Goal: Task Accomplishment & Management: Use online tool/utility

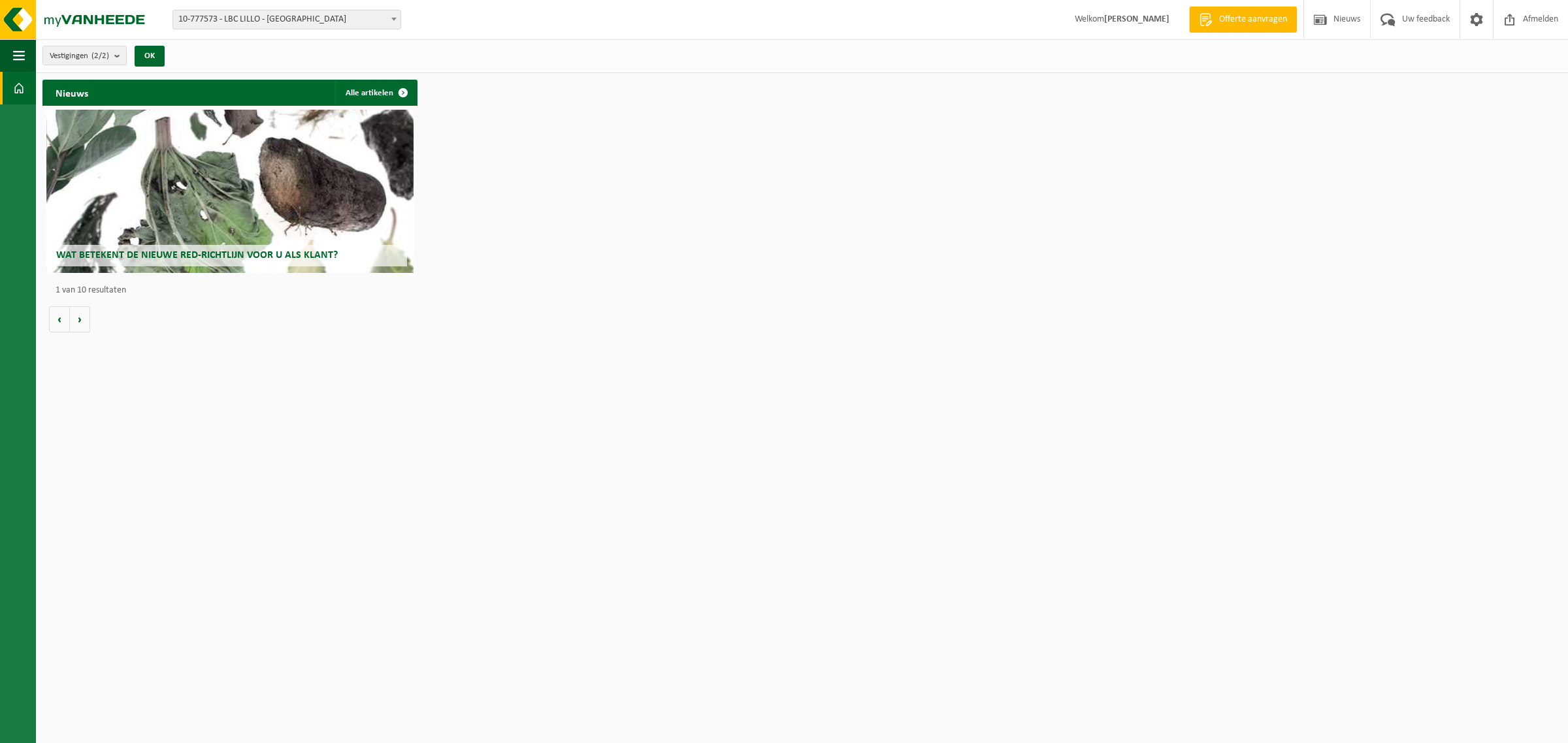
click at [240, 17] on span "10-777573 - LBC LILLO - [GEOGRAPHIC_DATA]" at bounding box center [287, 20] width 227 height 18
select select "14717"
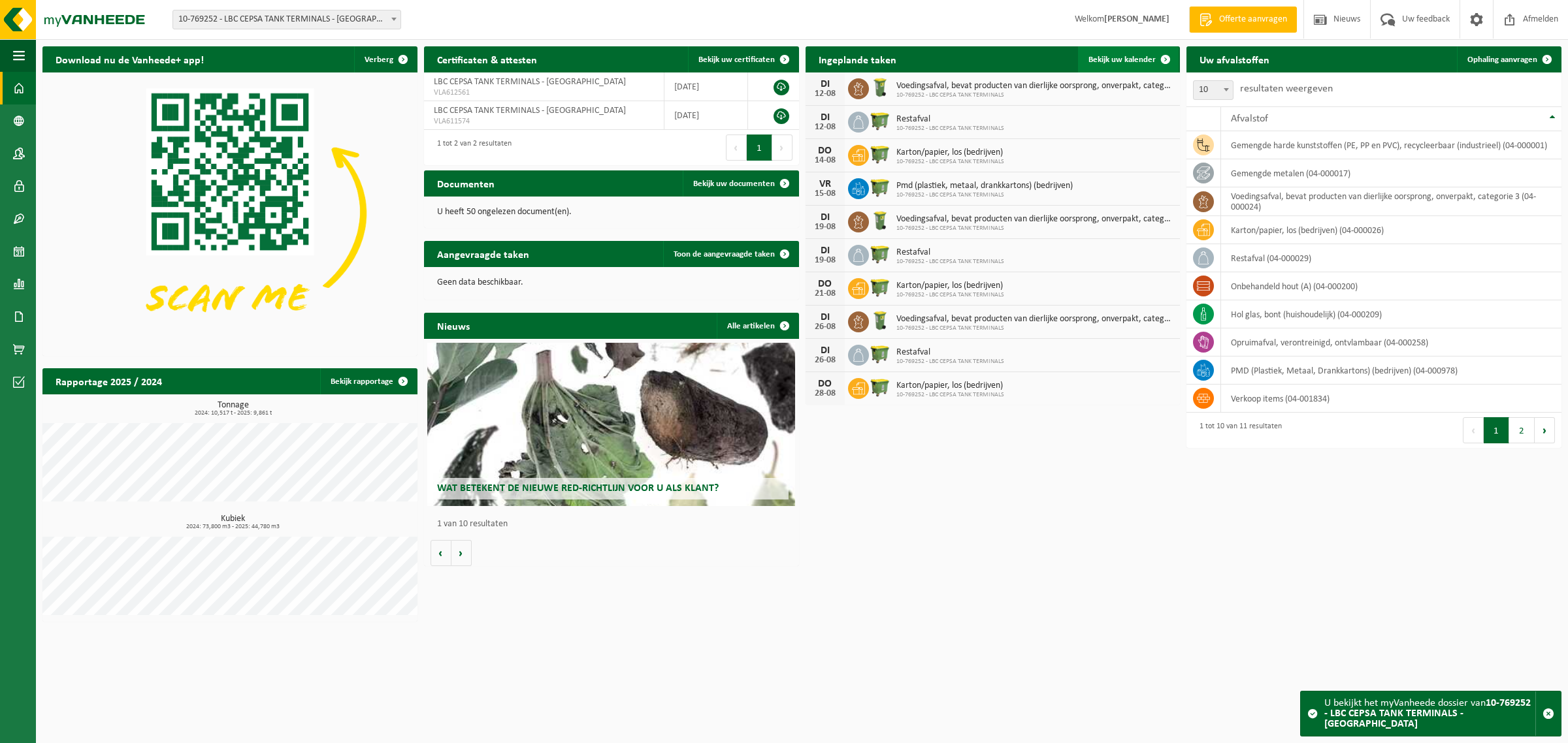
click at [1099, 62] on span "Bekijk uw kalender" at bounding box center [1122, 59] width 68 height 8
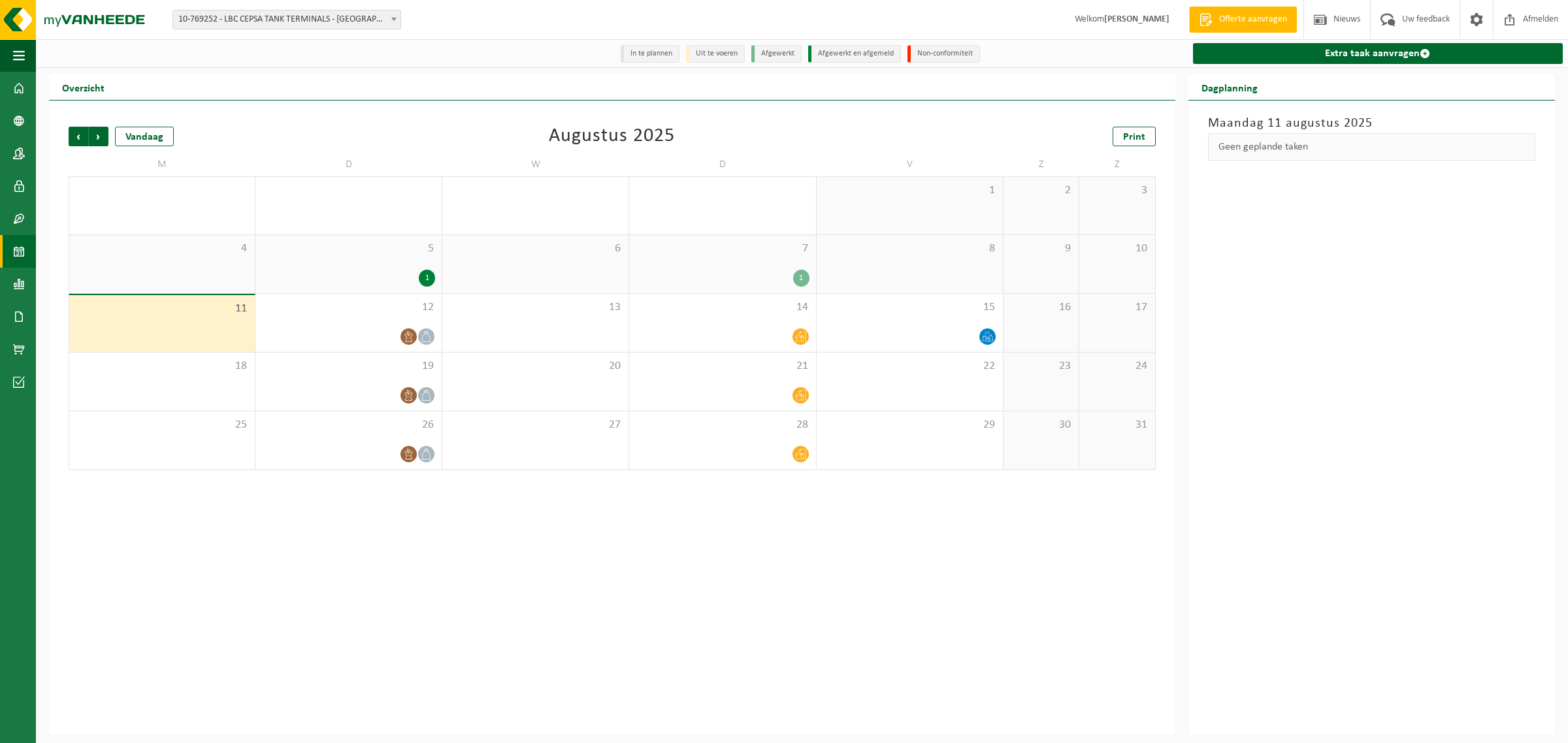
click at [713, 51] on li "Uit te voeren" at bounding box center [715, 54] width 59 height 18
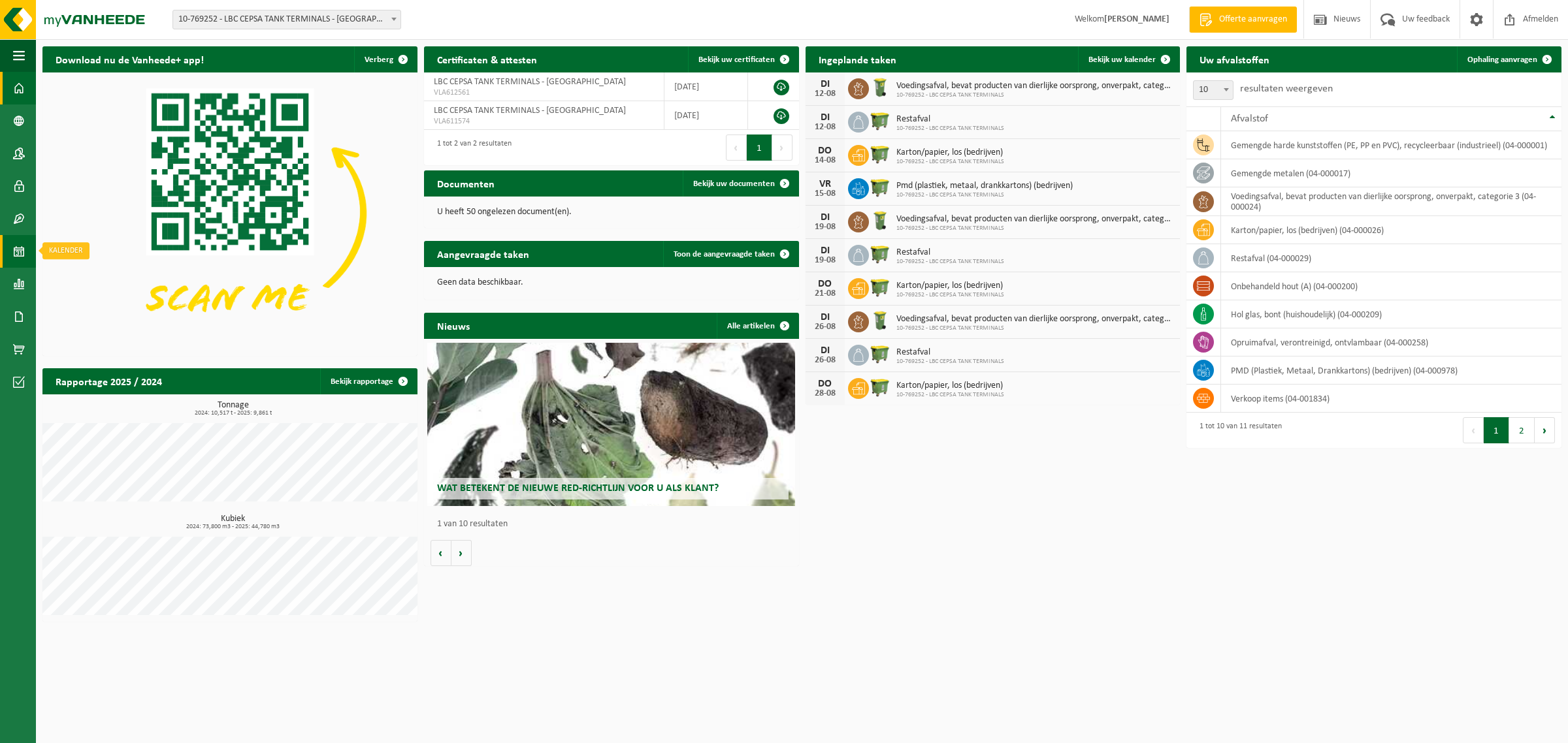
click at [25, 255] on span at bounding box center [18, 252] width 12 height 33
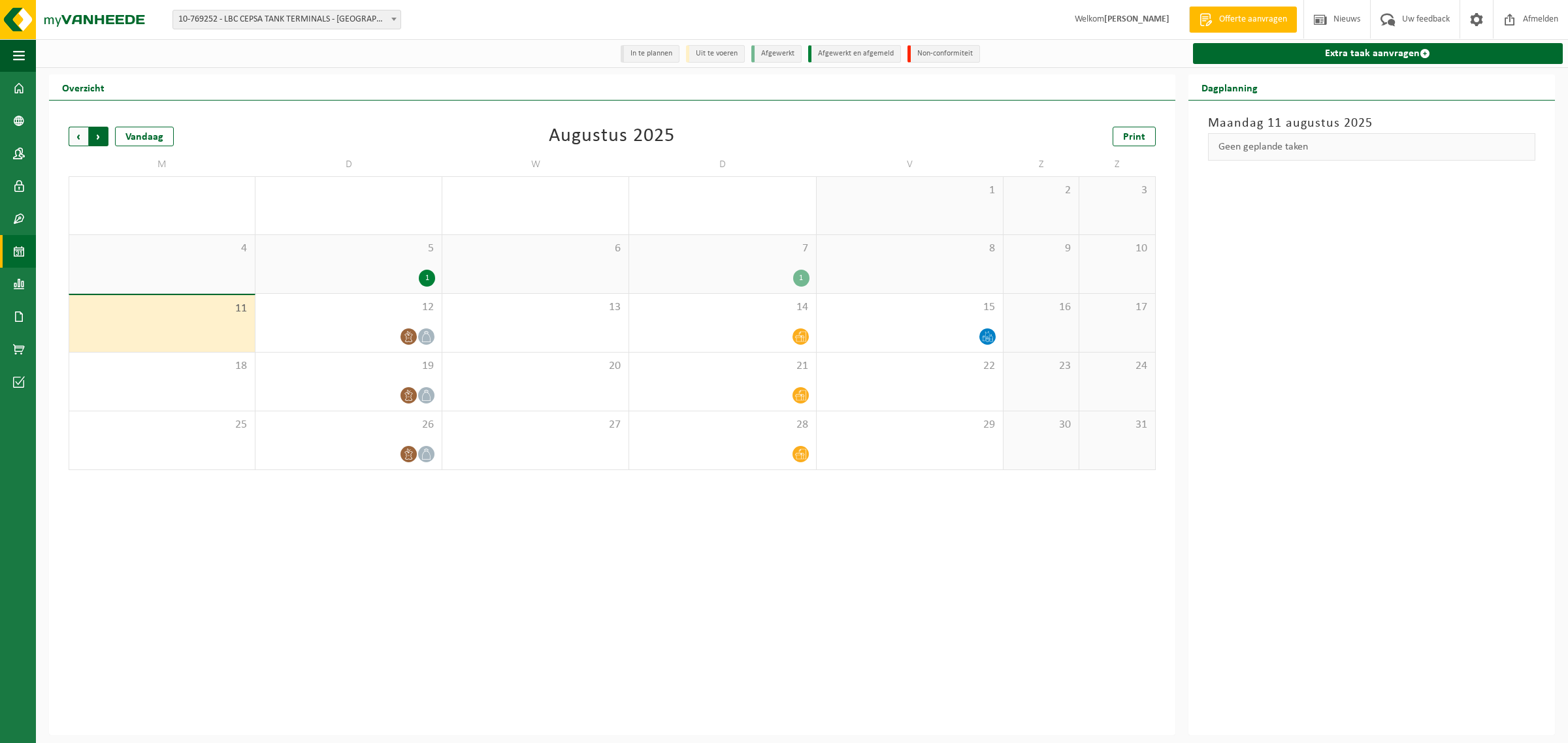
click at [80, 142] on span "Vorige" at bounding box center [78, 136] width 20 height 20
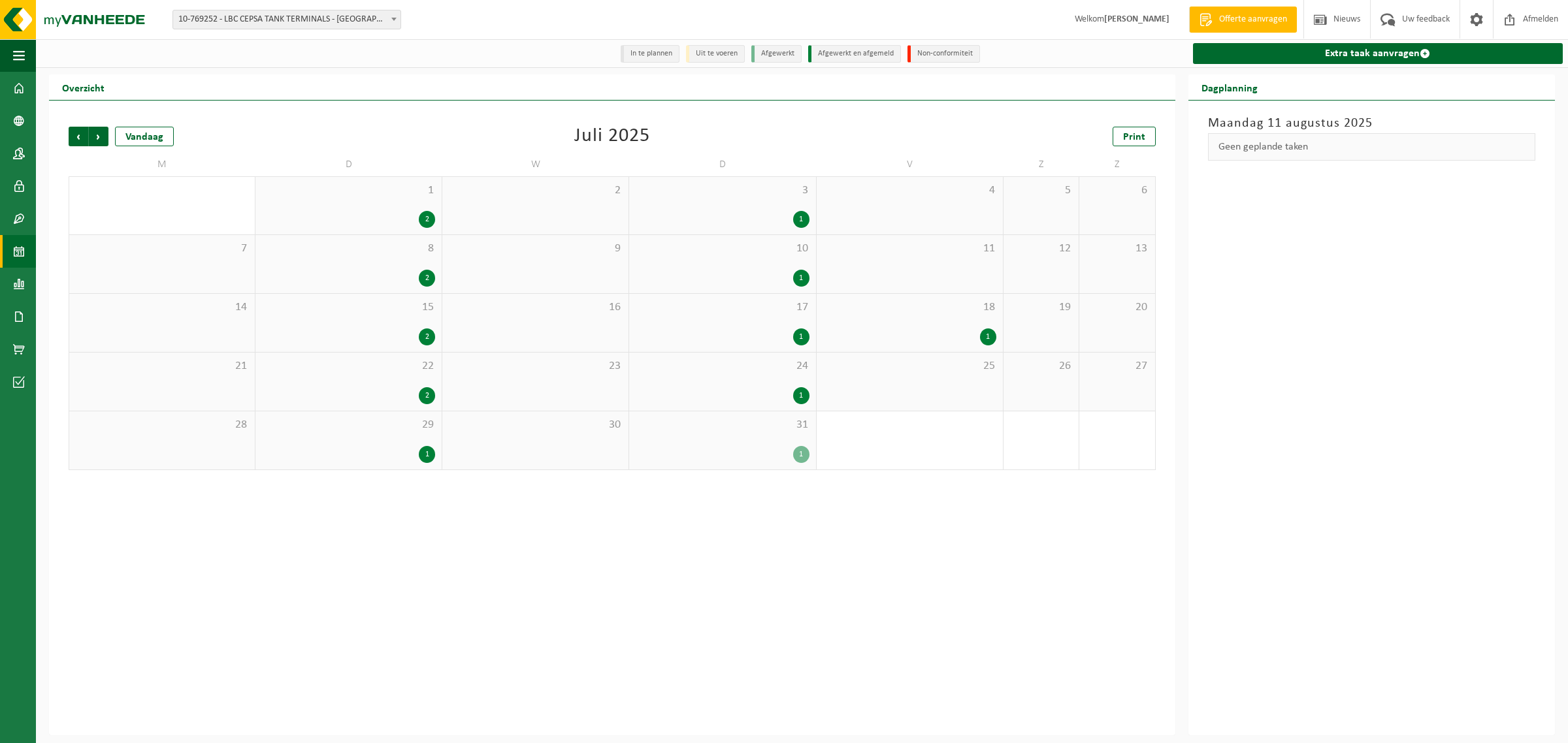
click at [984, 332] on div "1" at bounding box center [988, 337] width 16 height 17
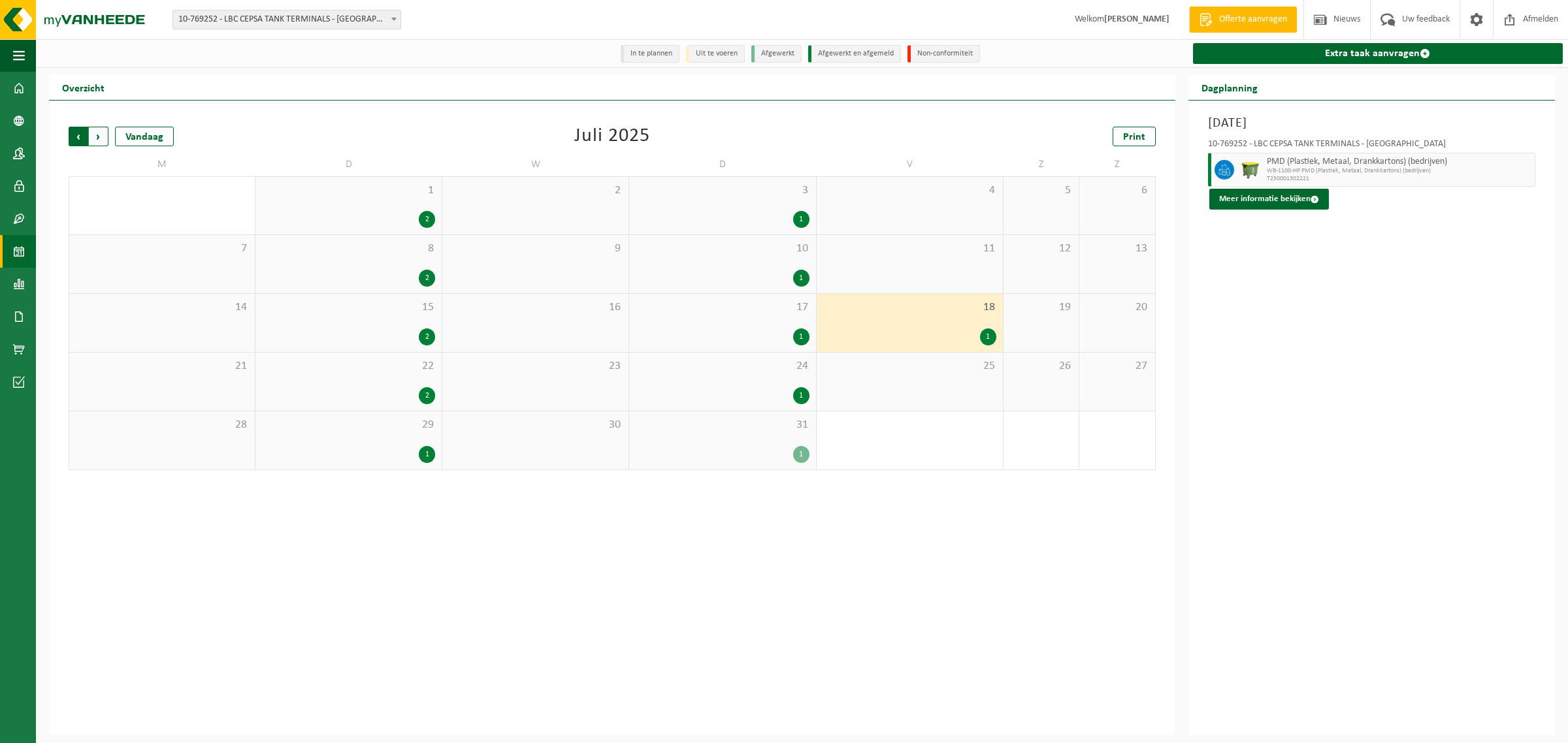
click at [103, 140] on span "Volgende" at bounding box center [99, 136] width 20 height 20
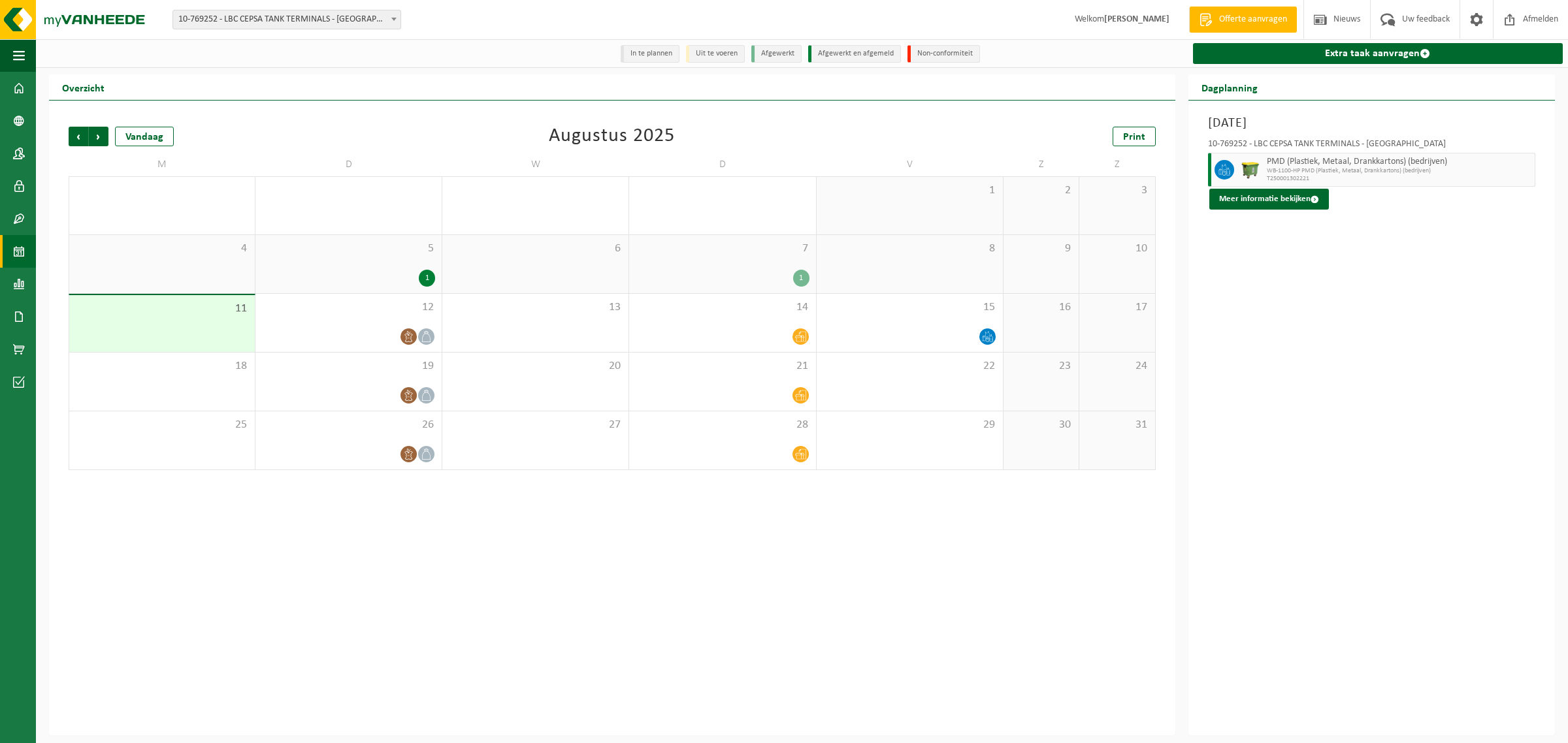
click at [799, 281] on div "1" at bounding box center [801, 278] width 16 height 17
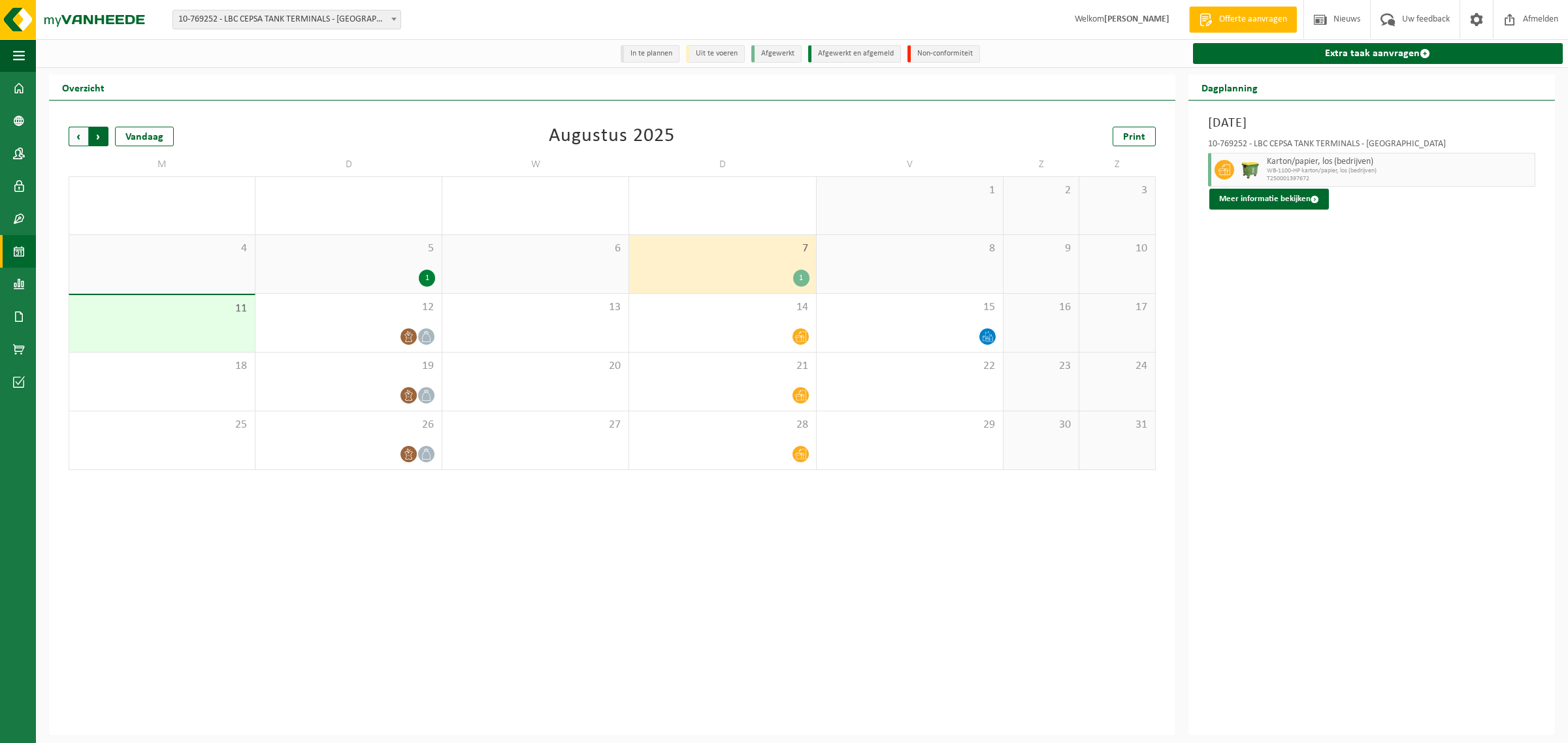
click at [85, 139] on span "Vorige" at bounding box center [78, 136] width 20 height 20
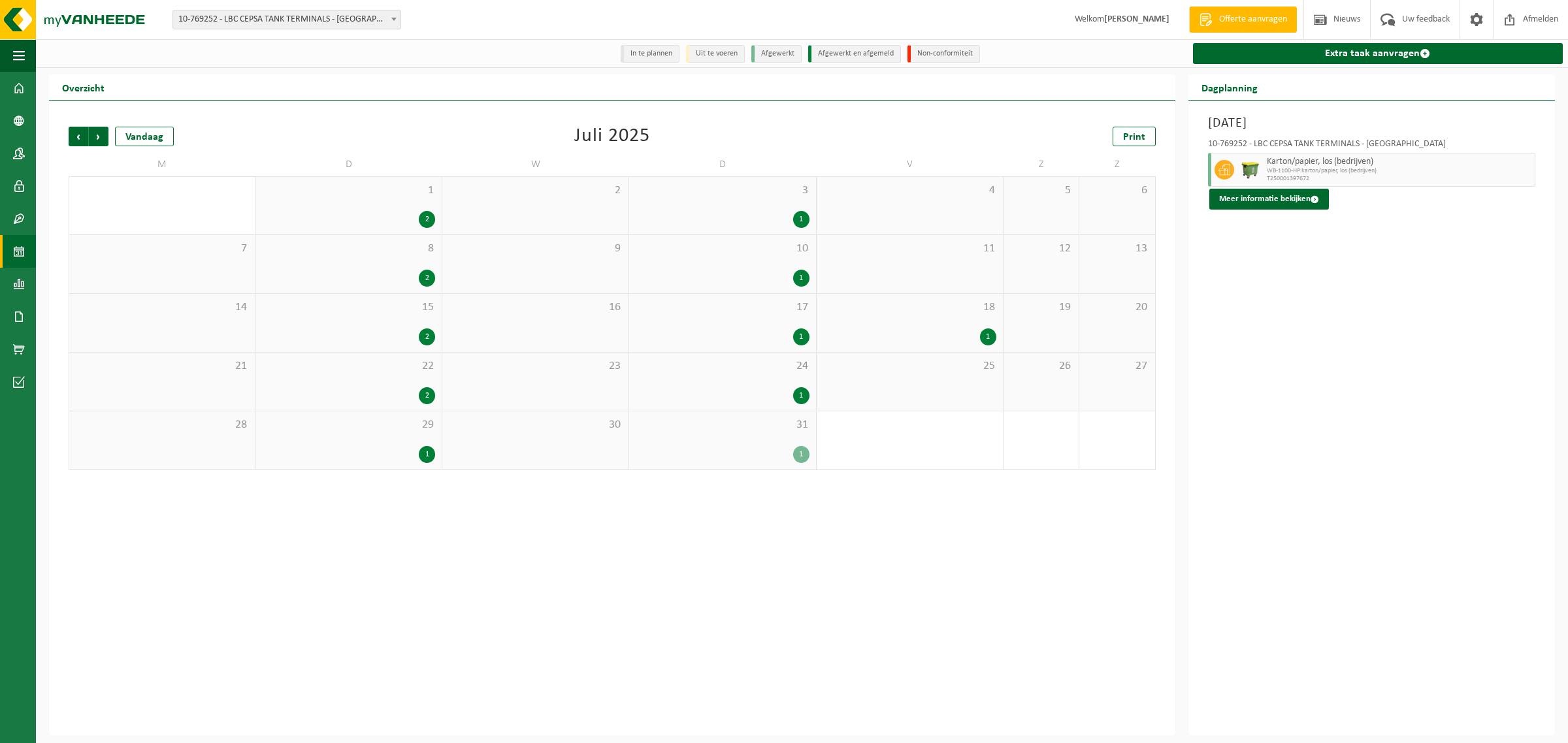
click at [838, 58] on li "Afgewerkt en afgemeld" at bounding box center [855, 54] width 93 height 18
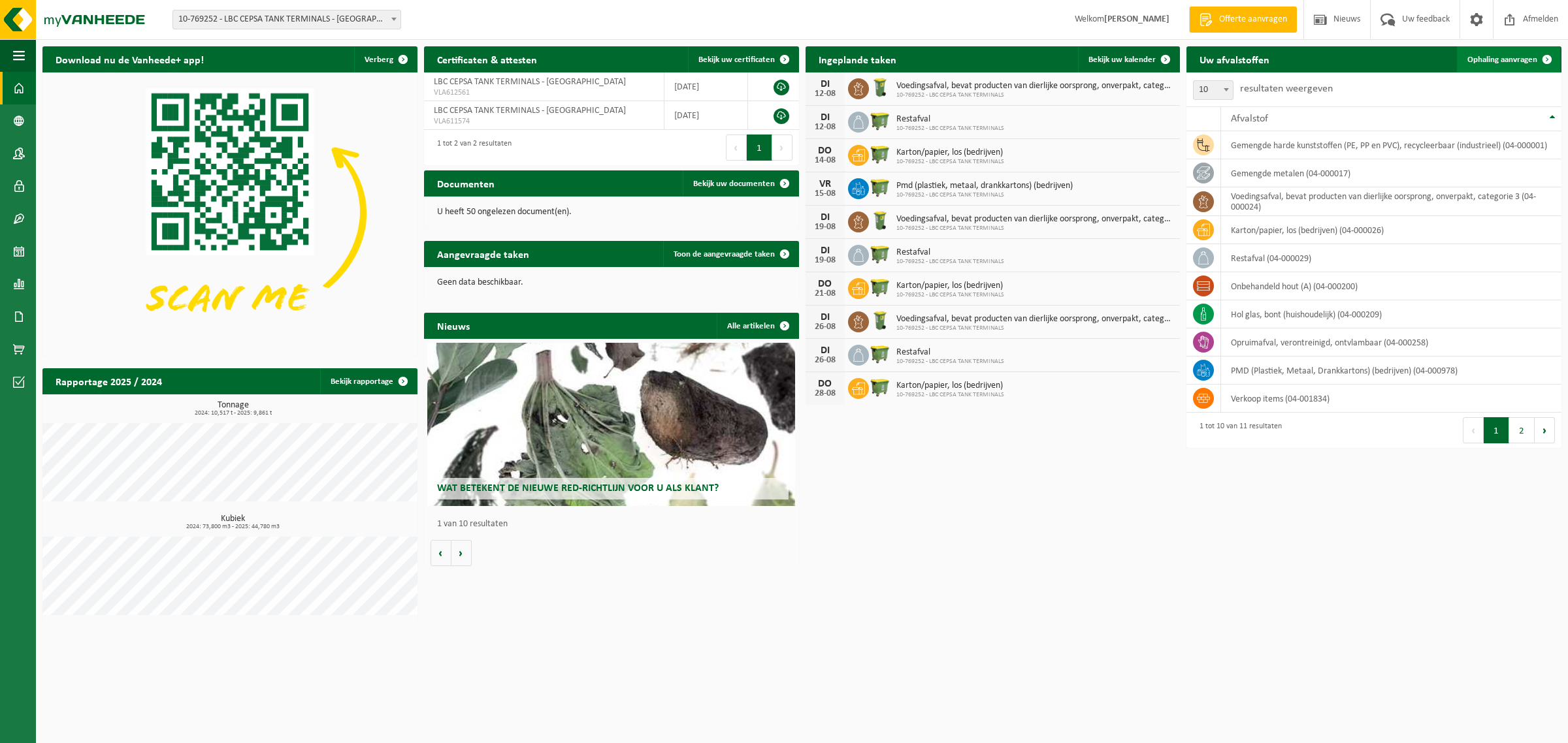
click at [1503, 58] on span "Ophaling aanvragen" at bounding box center [1502, 59] width 70 height 8
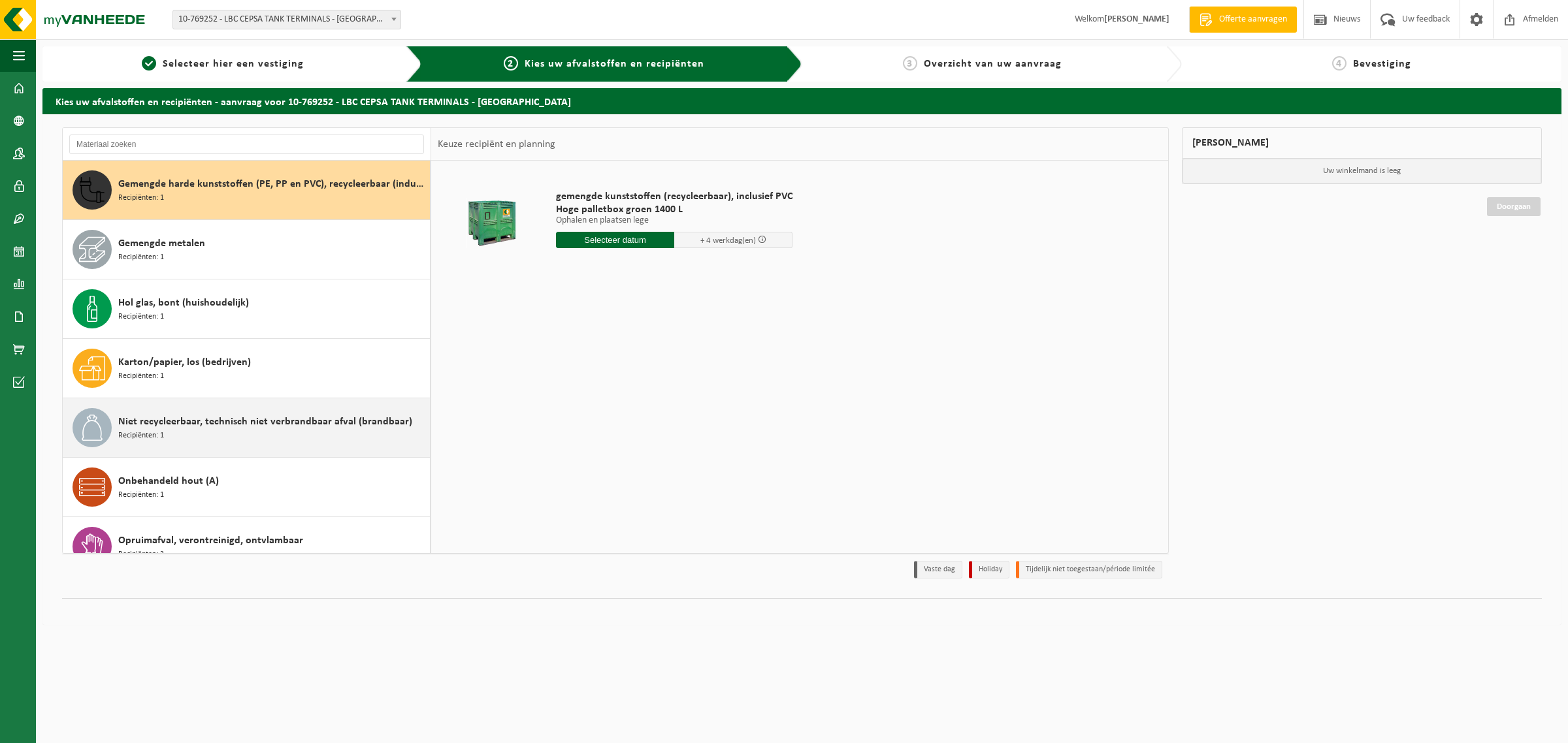
click at [155, 438] on span "Recipiënten: 1" at bounding box center [141, 436] width 46 height 12
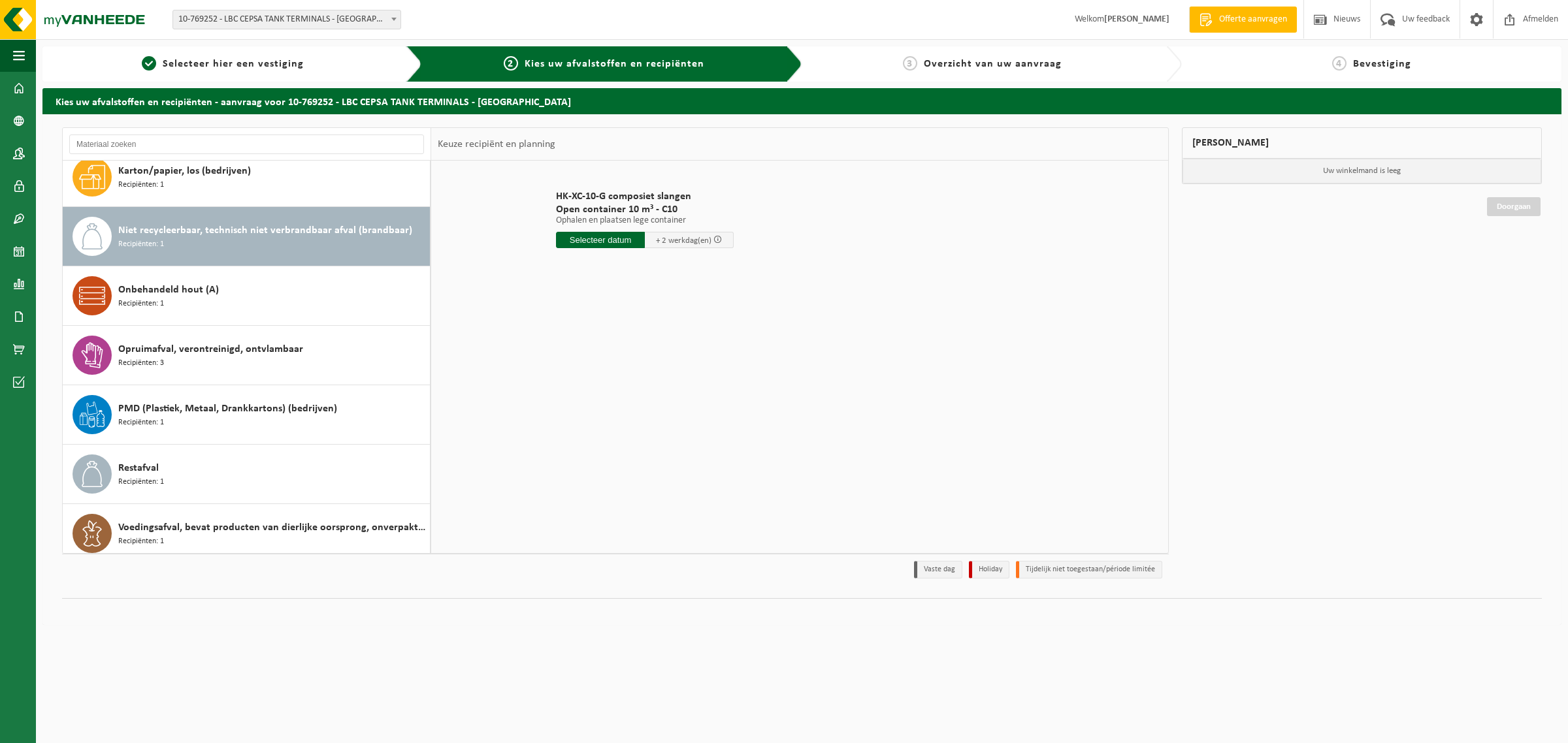
scroll to position [202, 0]
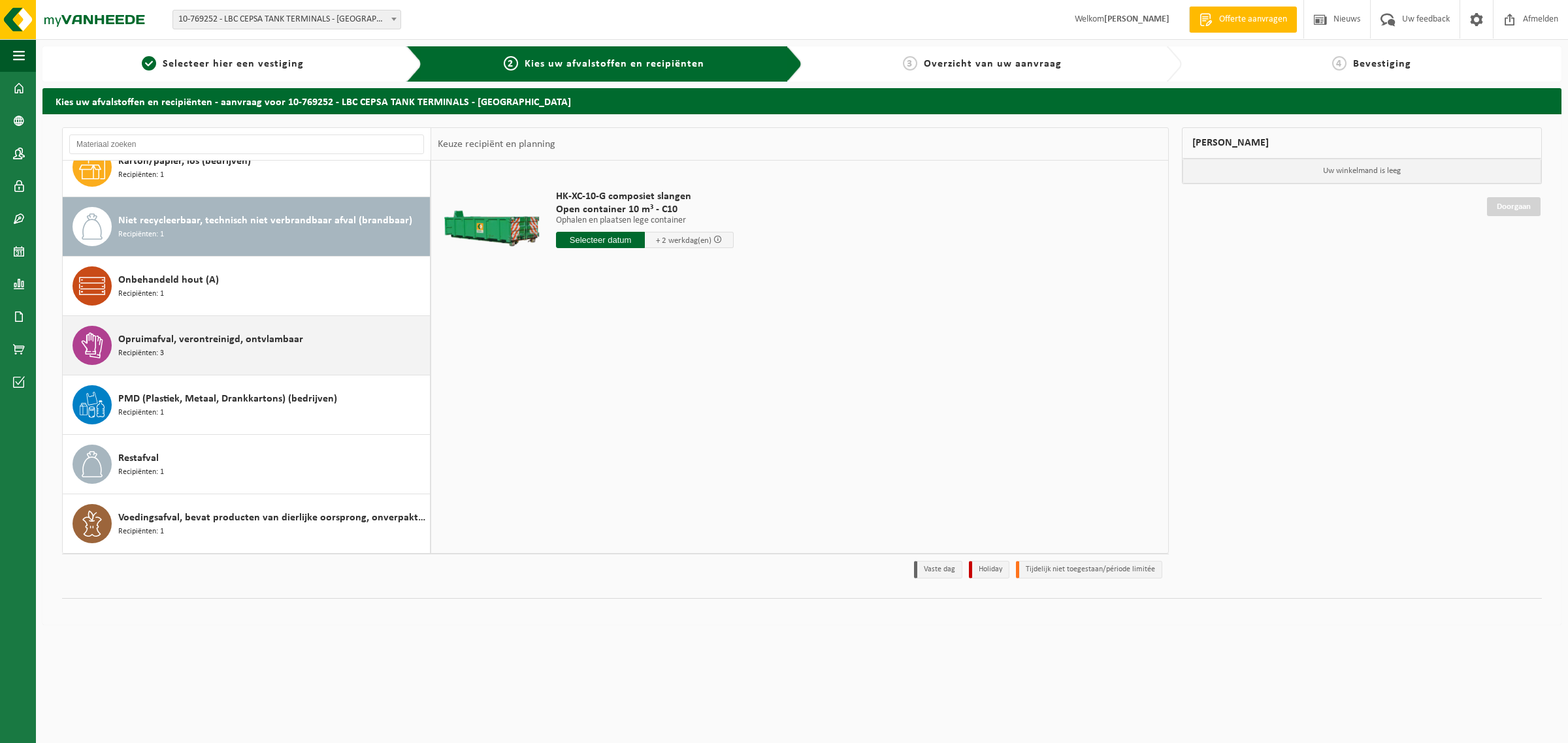
click at [194, 344] on span "Opruimafval, verontreinigd, ontvlambaar" at bounding box center [210, 340] width 185 height 15
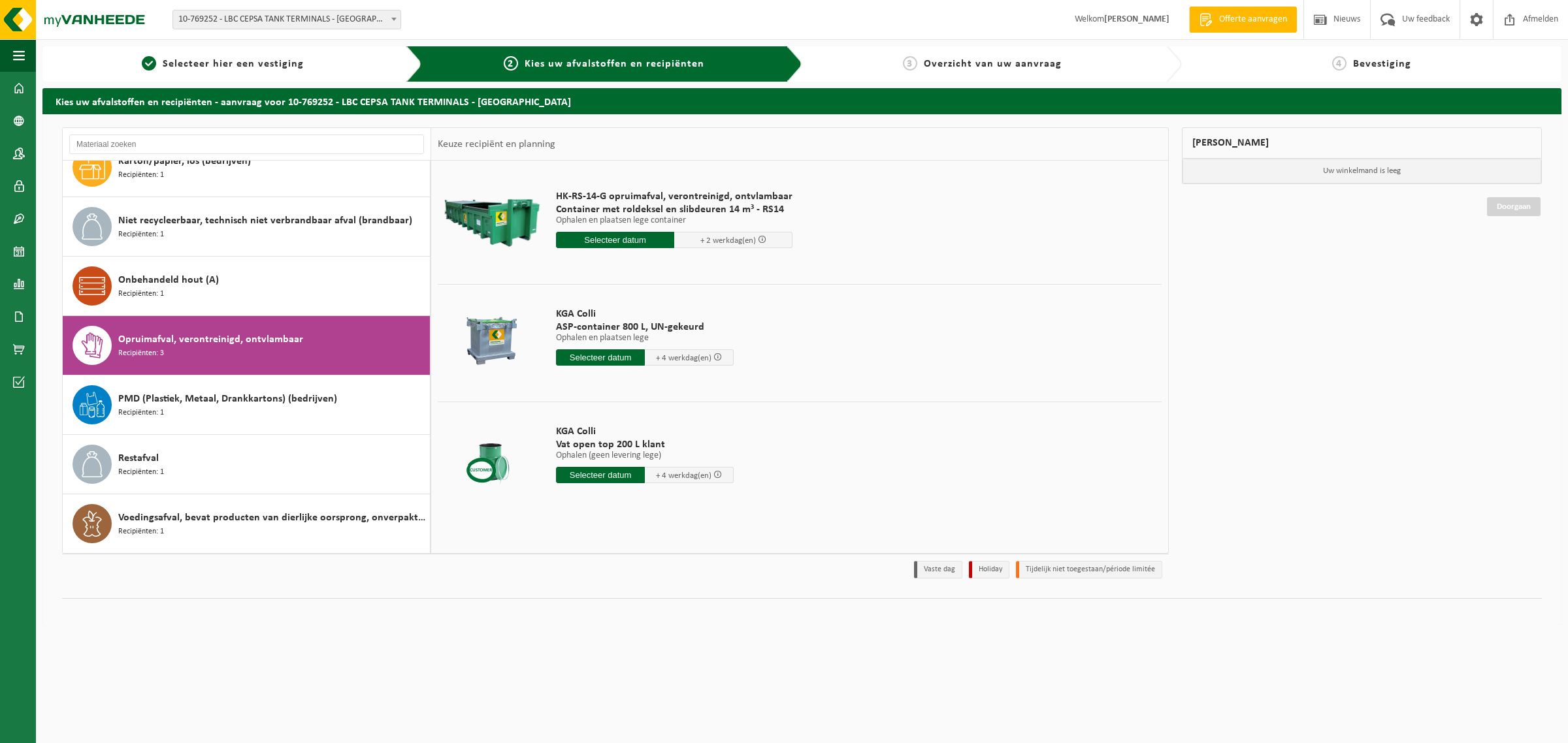
click at [599, 354] on input "text" at bounding box center [601, 357] width 89 height 16
click at [596, 475] on div "12" at bounding box center [591, 474] width 23 height 21
type input "Van 2025-08-12"
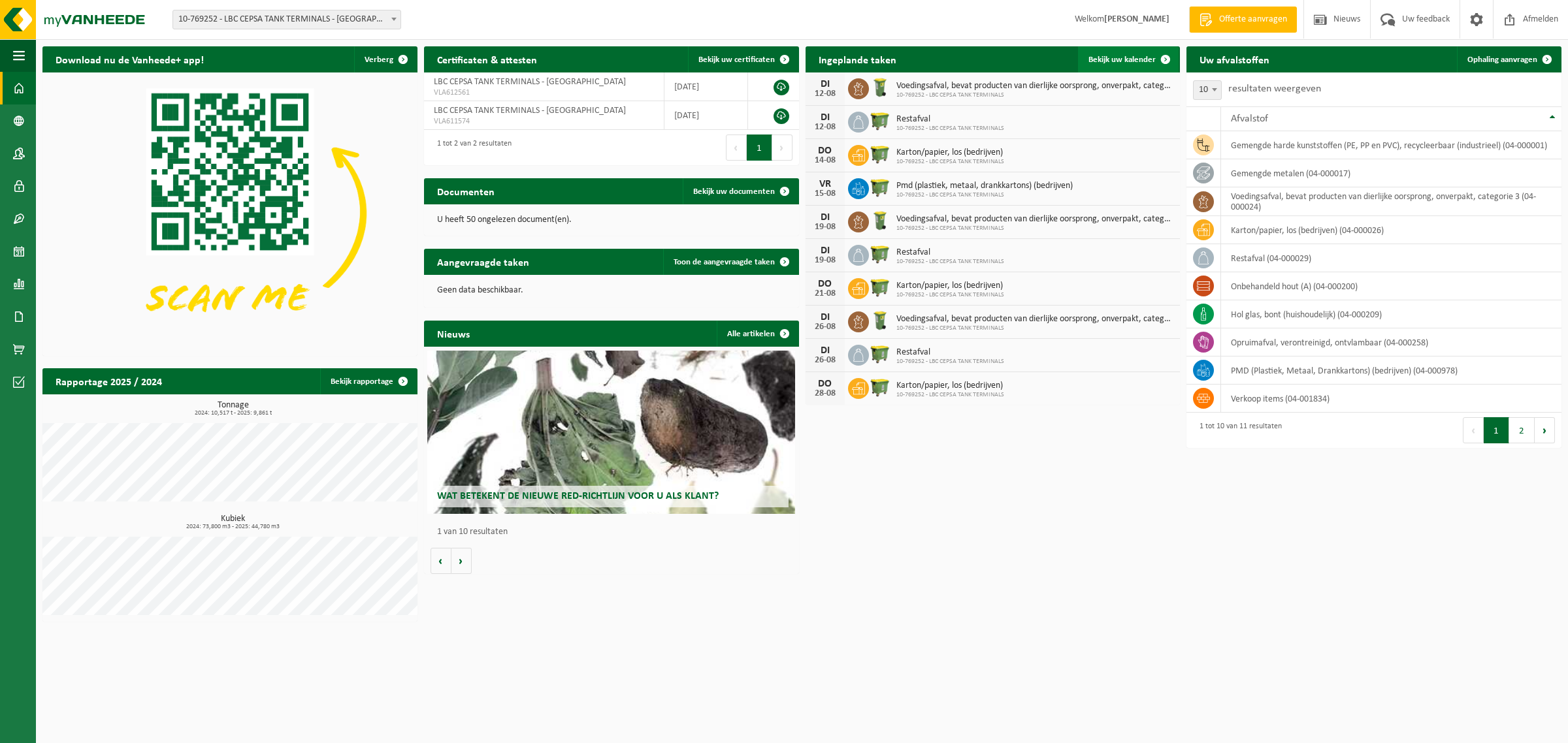
click at [1104, 63] on span "Bekijk uw kalender" at bounding box center [1122, 59] width 68 height 8
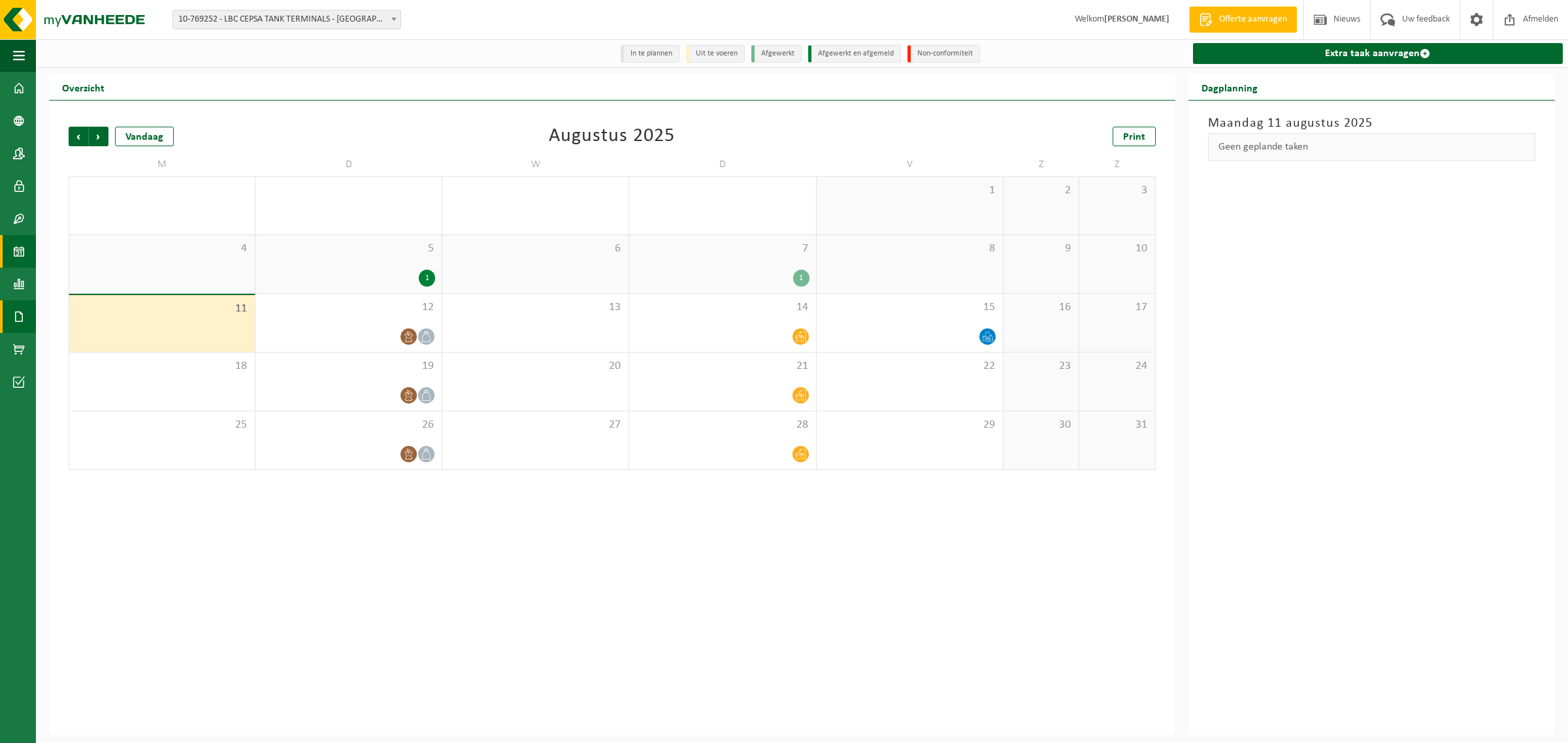
click at [18, 312] on span at bounding box center [18, 317] width 12 height 33
click at [85, 344] on span "Documenten" at bounding box center [100, 345] width 48 height 25
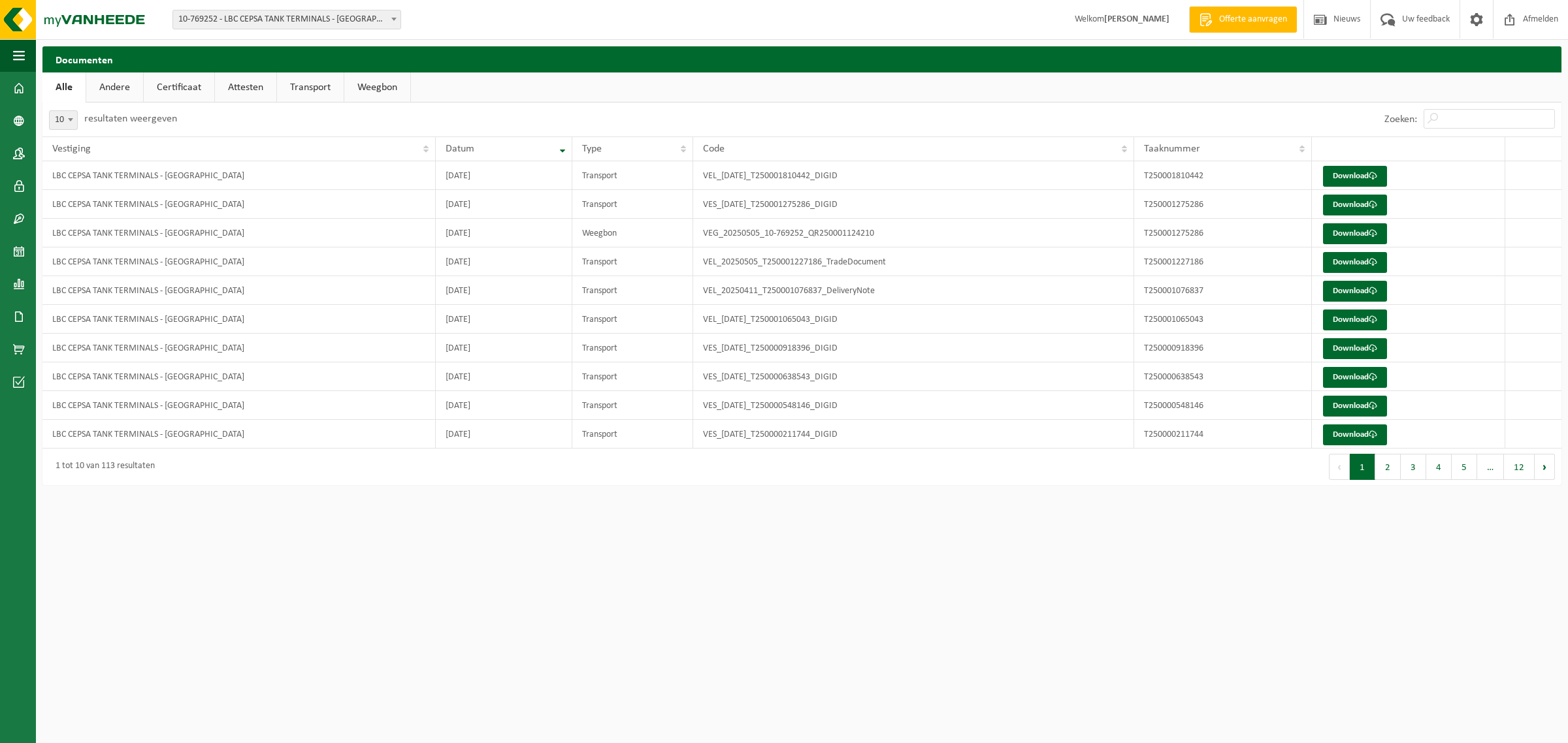
click at [106, 86] on link "Andere" at bounding box center [114, 87] width 57 height 30
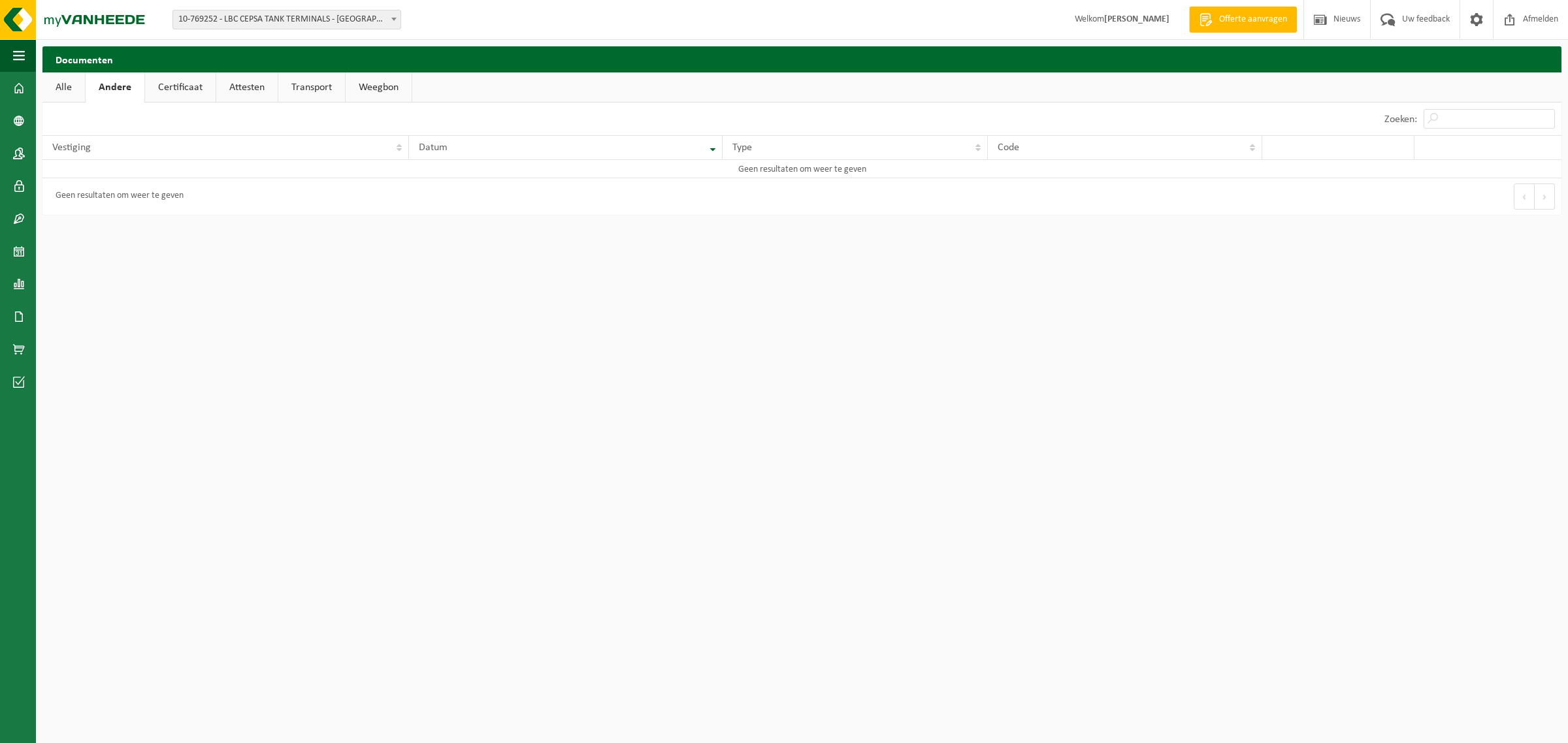
click at [164, 92] on link "Certificaat" at bounding box center [180, 87] width 71 height 30
click at [61, 86] on link "Alle" at bounding box center [63, 87] width 42 height 30
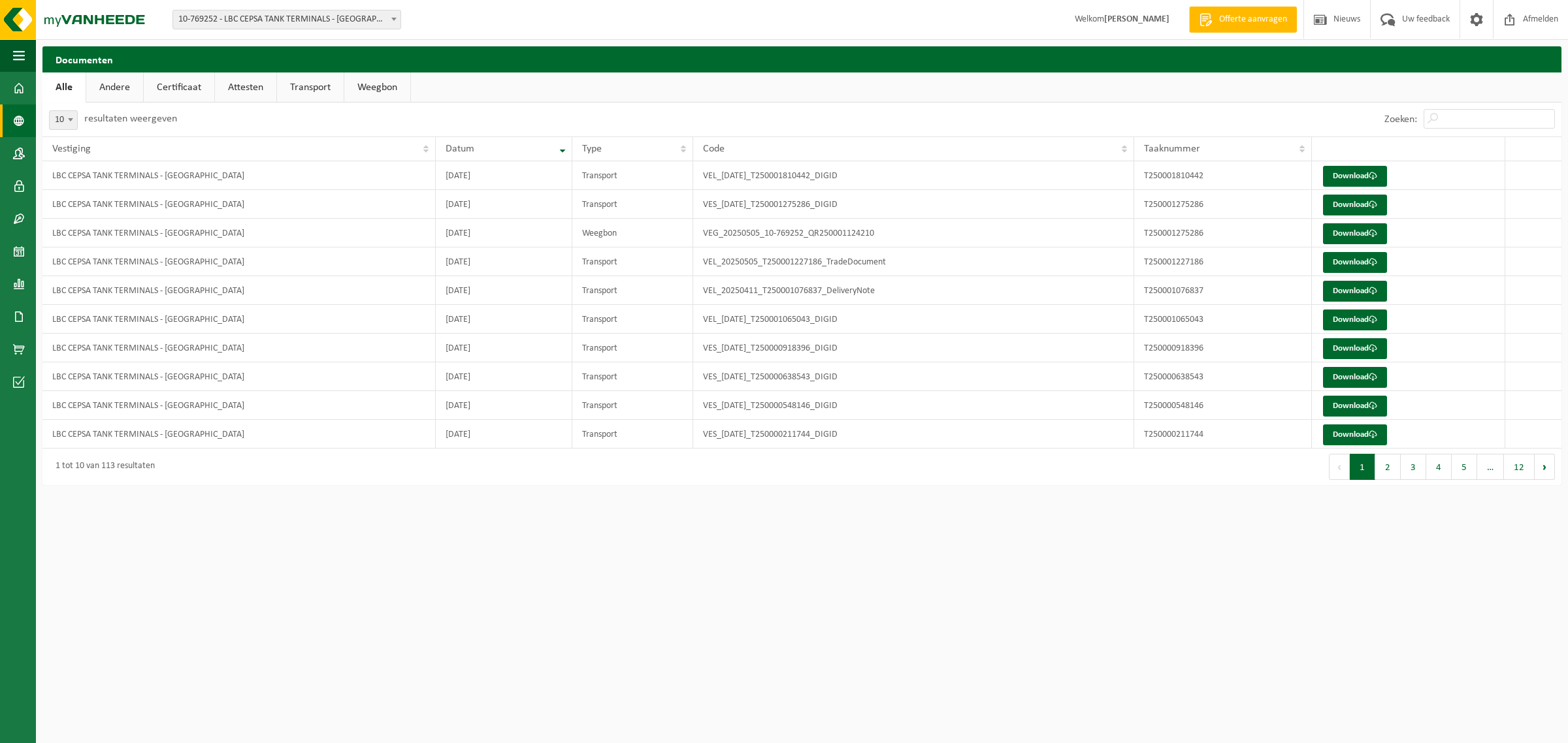
click at [18, 117] on span at bounding box center [18, 120] width 12 height 33
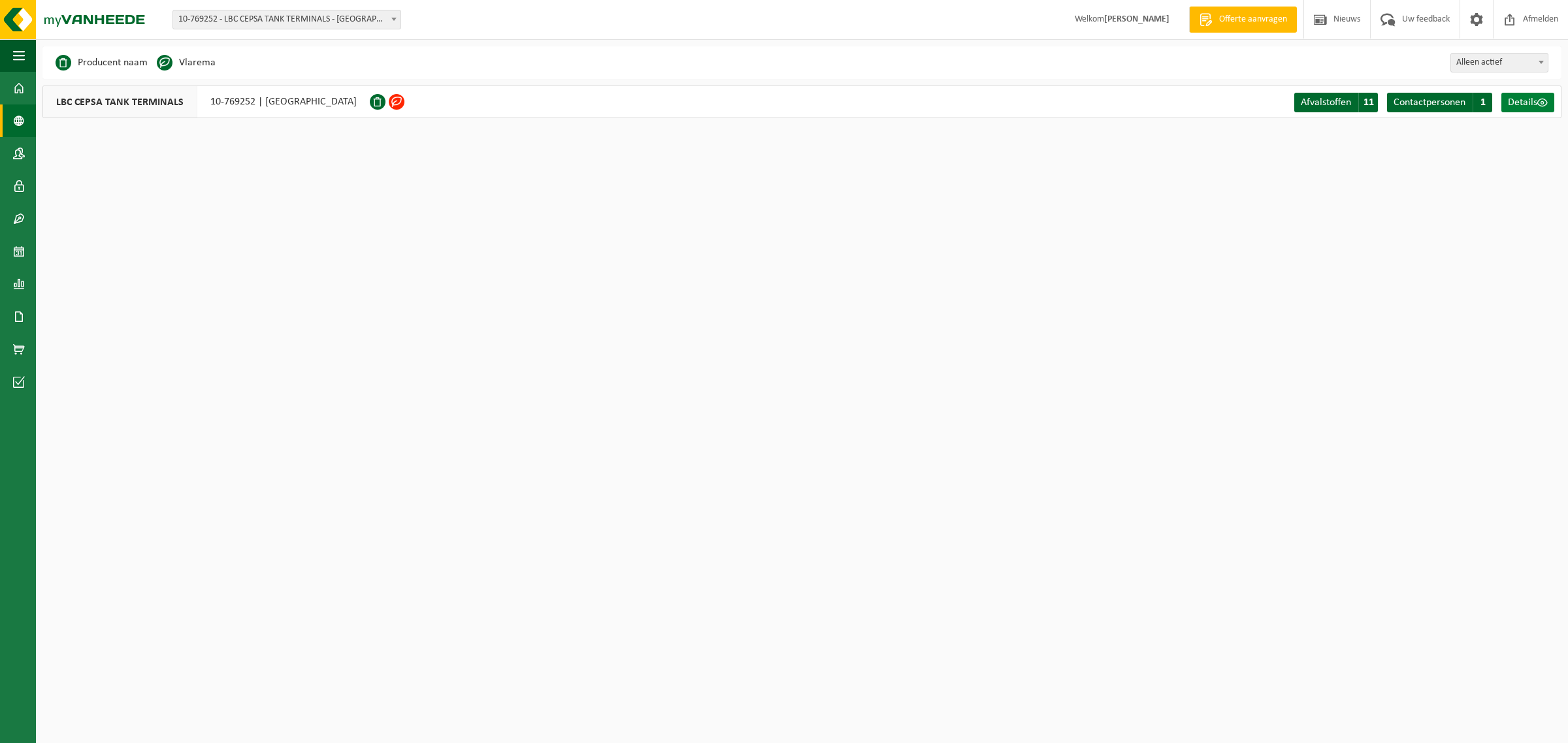
click at [1519, 100] on span "Details" at bounding box center [1523, 103] width 29 height 11
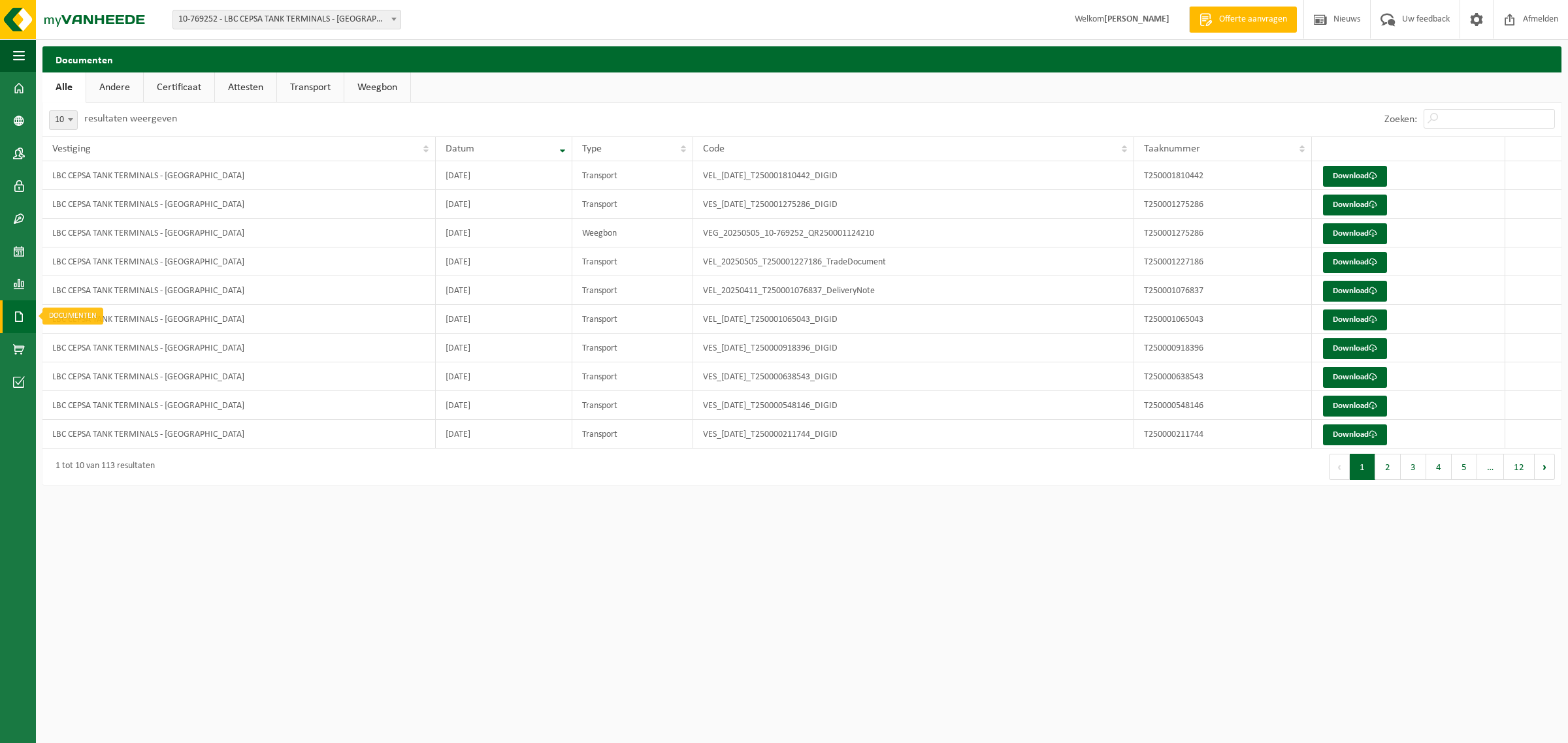
click at [17, 315] on span at bounding box center [18, 317] width 12 height 33
click at [16, 279] on span at bounding box center [18, 284] width 12 height 33
click at [87, 308] on span "In lijstvorm" at bounding box center [99, 312] width 46 height 25
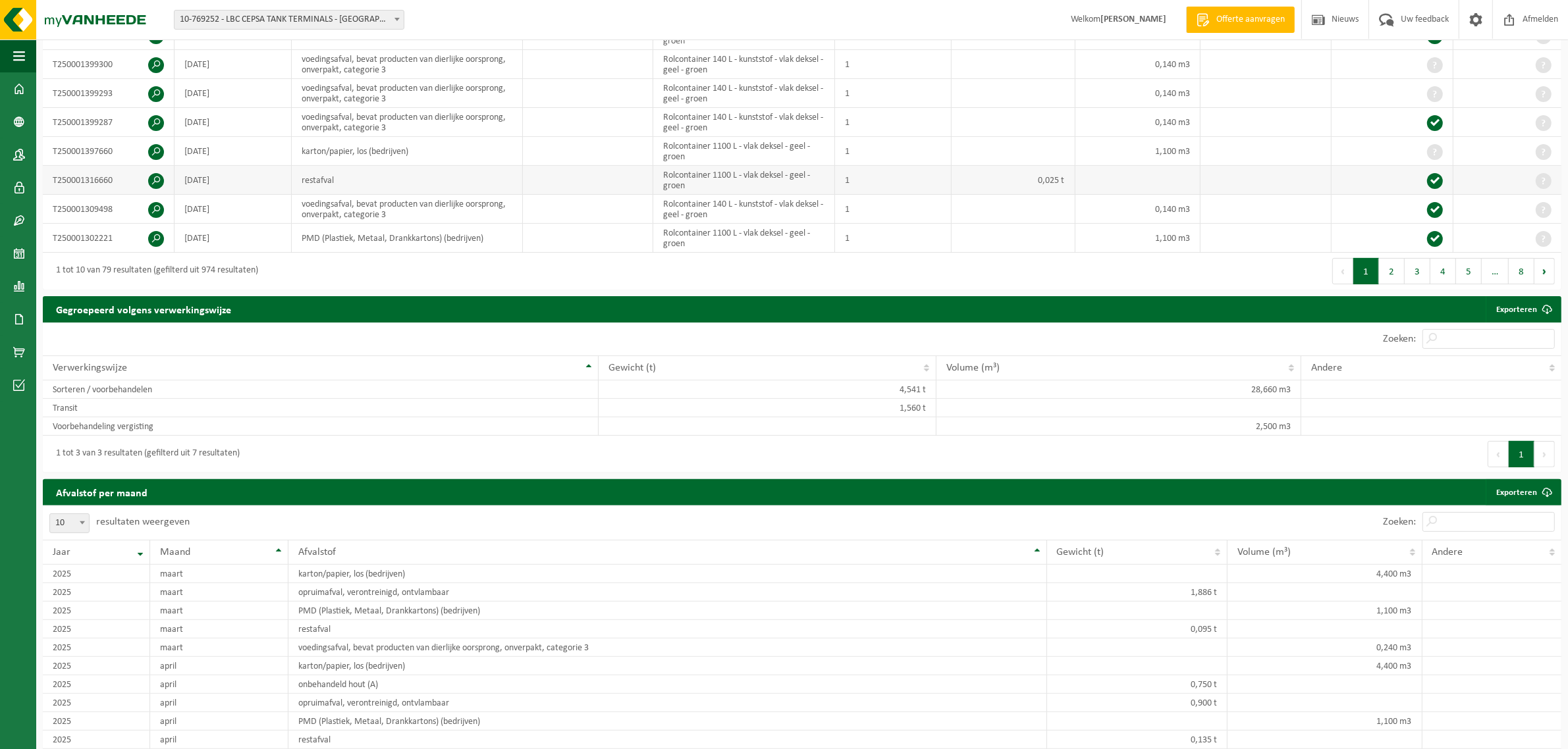
scroll to position [411, 0]
